Goal: Transaction & Acquisition: Purchase product/service

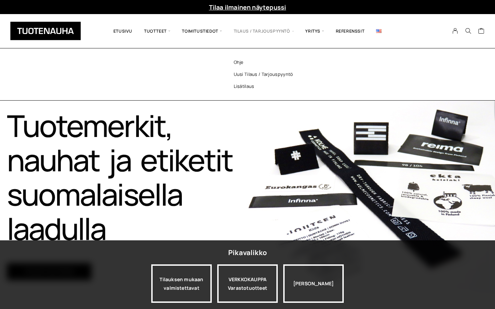
click at [265, 31] on span "Tilaus / Tarjouspyyntö" at bounding box center [264, 31] width 72 height 24
click at [267, 73] on link "Uusi tilaus / tarjouspyyntö" at bounding box center [273, 74] width 100 height 12
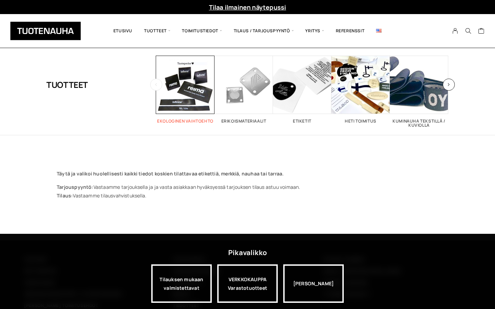
click at [204, 77] on span "Visit product category Ekologinen vaihtoehto" at bounding box center [185, 85] width 58 height 58
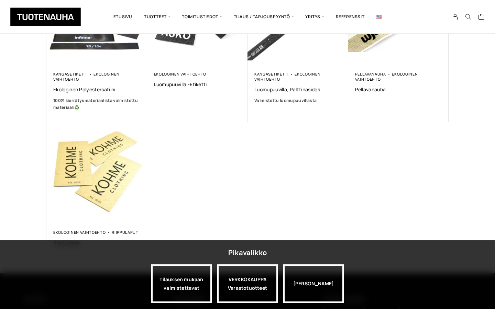
scroll to position [187, 0]
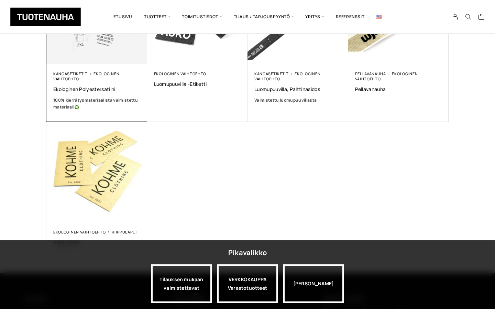
click at [119, 72] on div "Kangasetiketit Ekologinen vaihtoehto" at bounding box center [96, 76] width 87 height 10
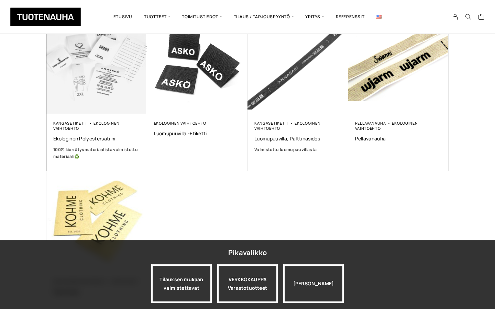
scroll to position [121, 0]
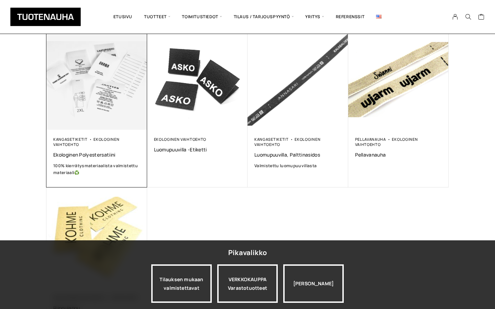
click at [116, 85] on img at bounding box center [96, 79] width 105 height 105
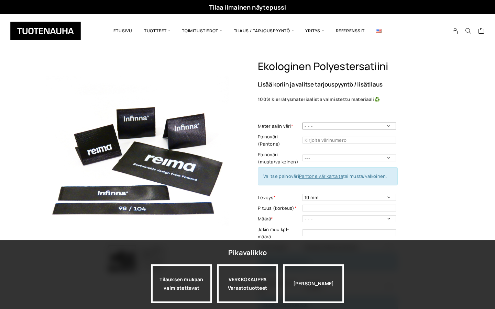
select select "Valkoinen"
click at [340, 137] on input "text" at bounding box center [348, 140] width 93 height 7
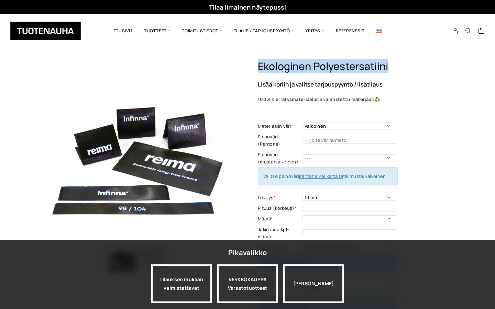
drag, startPoint x: 258, startPoint y: 66, endPoint x: 394, endPoint y: 71, distance: 136.5
click at [394, 71] on h1 "Ekologinen polyestersatiini" at bounding box center [353, 66] width 191 height 13
copy h1 "Ekologinen polyestersatiini"
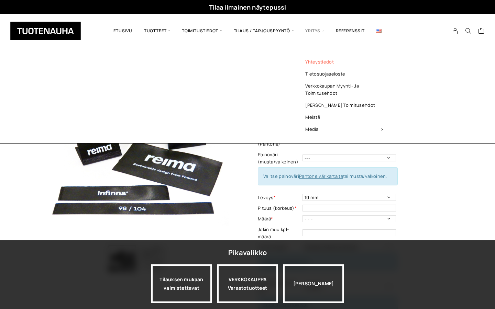
click at [323, 63] on link "Yhteystiedot" at bounding box center [344, 62] width 100 height 12
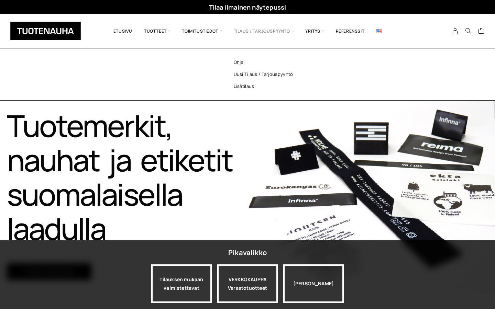
click at [286, 32] on span "Tilaus / Tarjouspyyntö" at bounding box center [264, 31] width 72 height 24
click at [251, 72] on link "Uusi tilaus / tarjouspyyntö" at bounding box center [273, 74] width 100 height 12
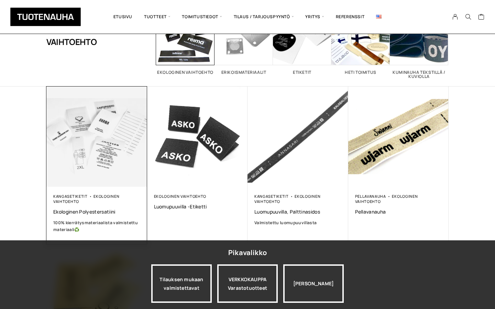
scroll to position [85, 0]
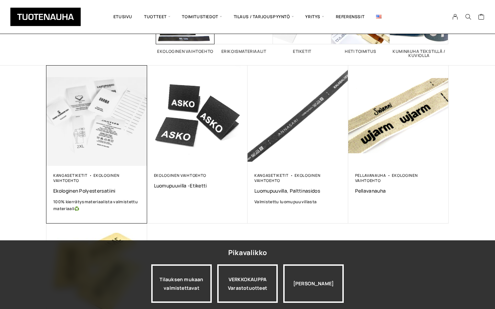
click at [99, 131] on img at bounding box center [96, 115] width 105 height 105
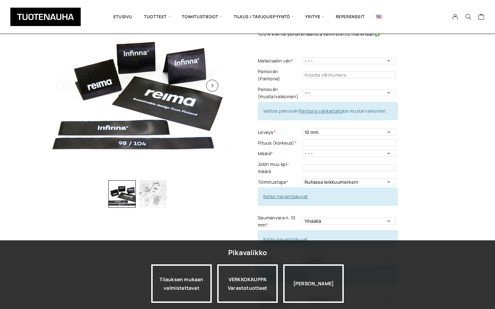
scroll to position [108, 0]
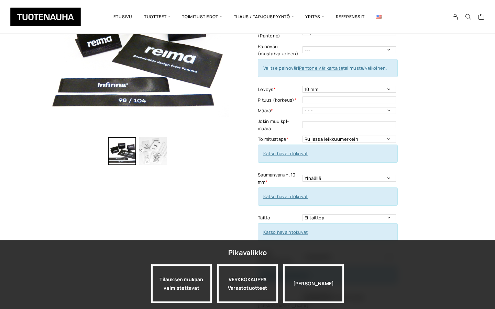
click at [162, 153] on img "button" at bounding box center [152, 150] width 27 height 27
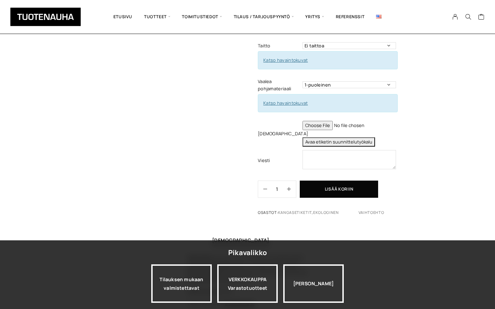
scroll to position [294, 0]
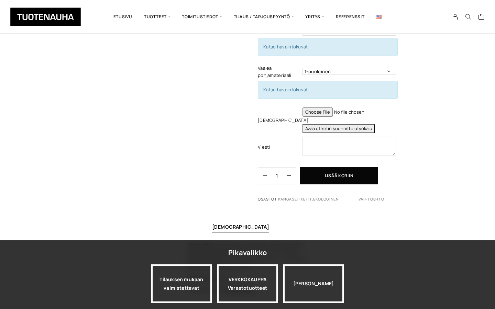
click at [338, 124] on button "Avaa etiketin suunnittelutyökalu" at bounding box center [338, 128] width 72 height 9
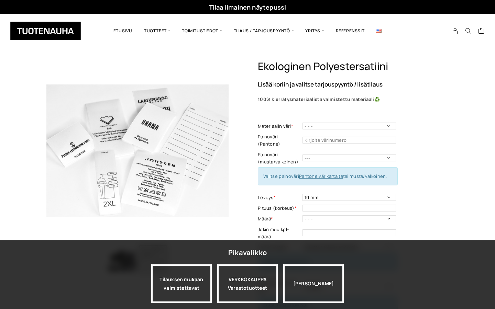
scroll to position [0, 0]
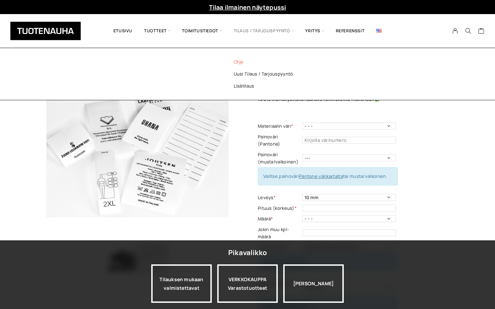
click at [242, 60] on link "Ohje" at bounding box center [273, 62] width 100 height 12
